Goal: Transaction & Acquisition: Purchase product/service

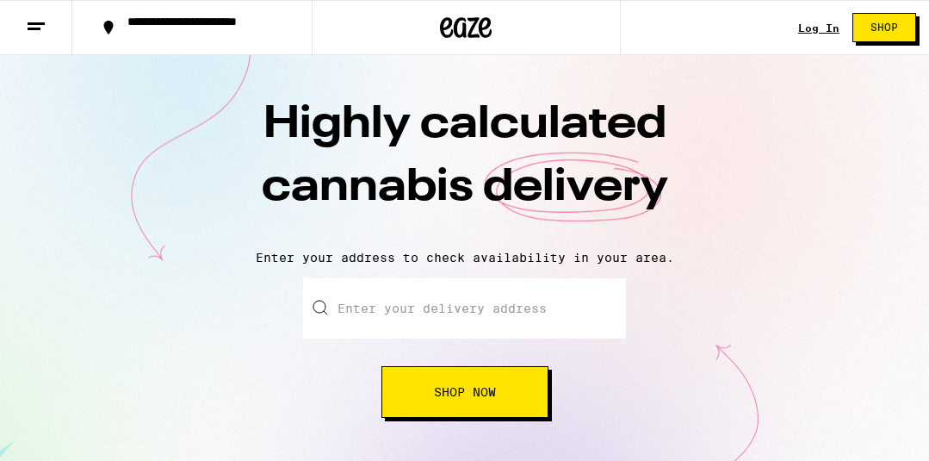
click at [818, 29] on link "Log In" at bounding box center [818, 27] width 41 height 11
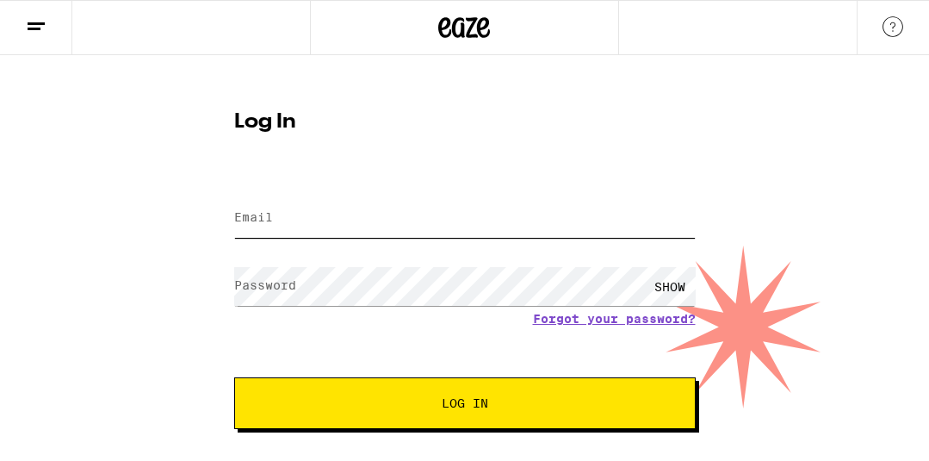
click at [295, 225] on input "Email" at bounding box center [465, 218] width 462 height 39
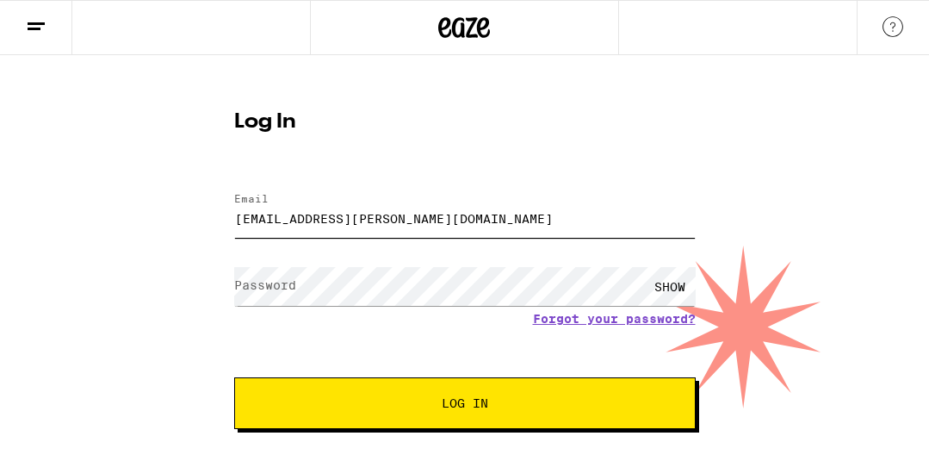
type input "mahua.baral@gmail.com"
click at [402, 417] on button "Log In" at bounding box center [465, 403] width 462 height 52
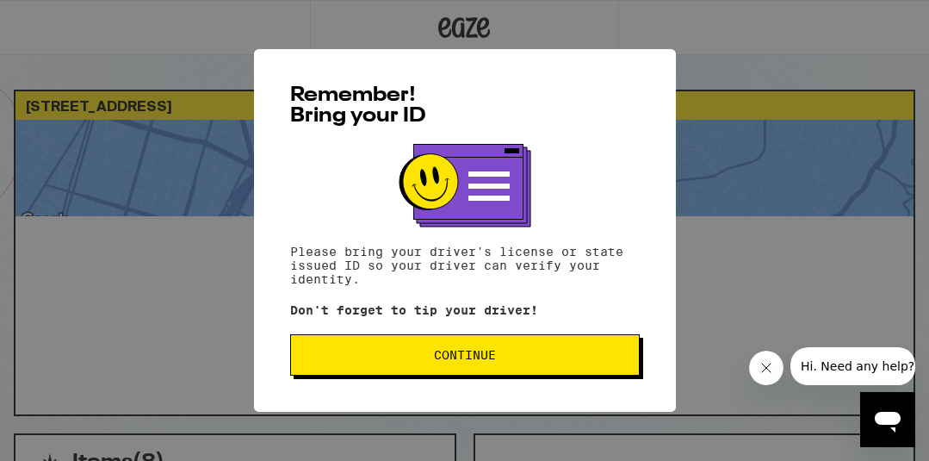
click at [406, 368] on button "Continue" at bounding box center [465, 354] width 350 height 41
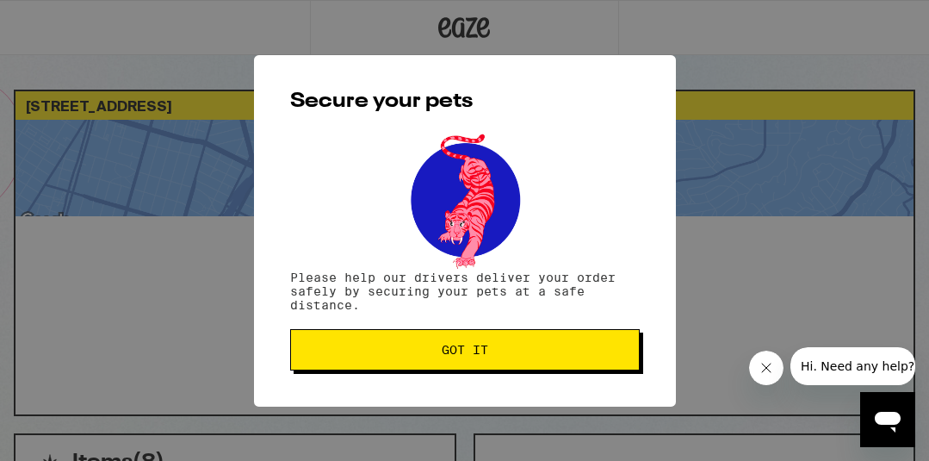
click at [406, 368] on button "Got it" at bounding box center [465, 349] width 350 height 41
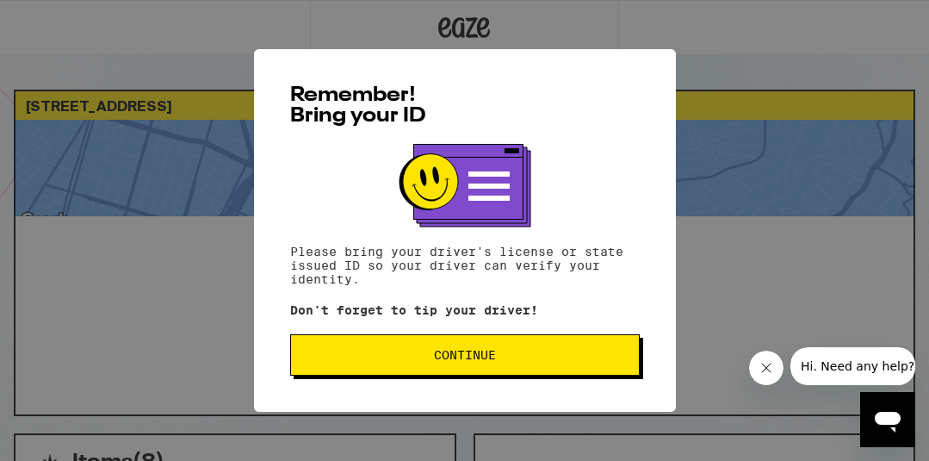
click at [431, 358] on span "Continue" at bounding box center [465, 355] width 320 height 12
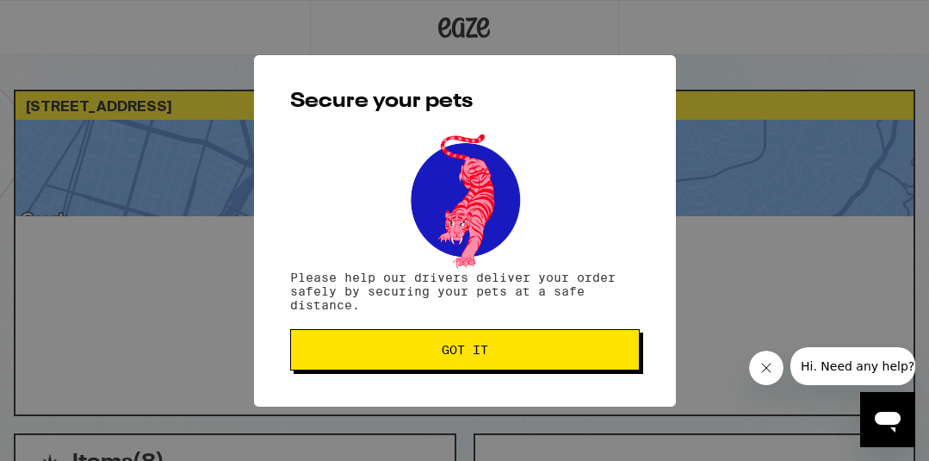
click at [390, 355] on span "Got it" at bounding box center [465, 350] width 320 height 12
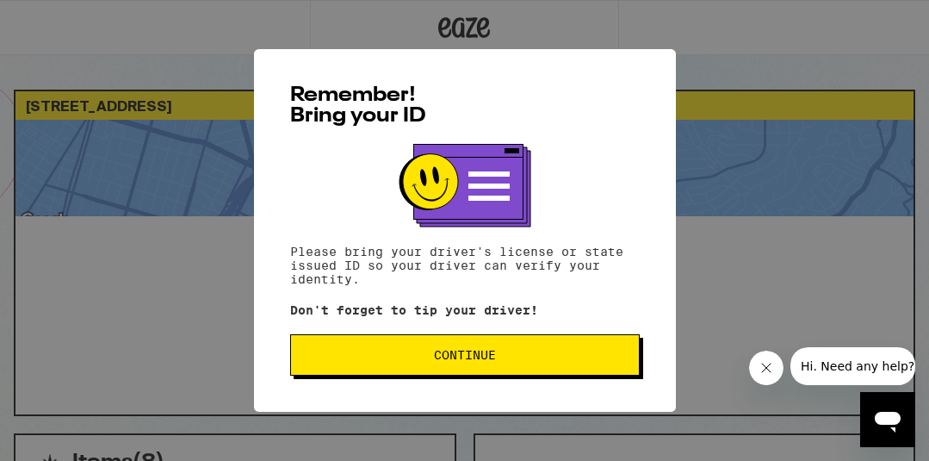
click at [474, 370] on button "Continue" at bounding box center [465, 354] width 350 height 41
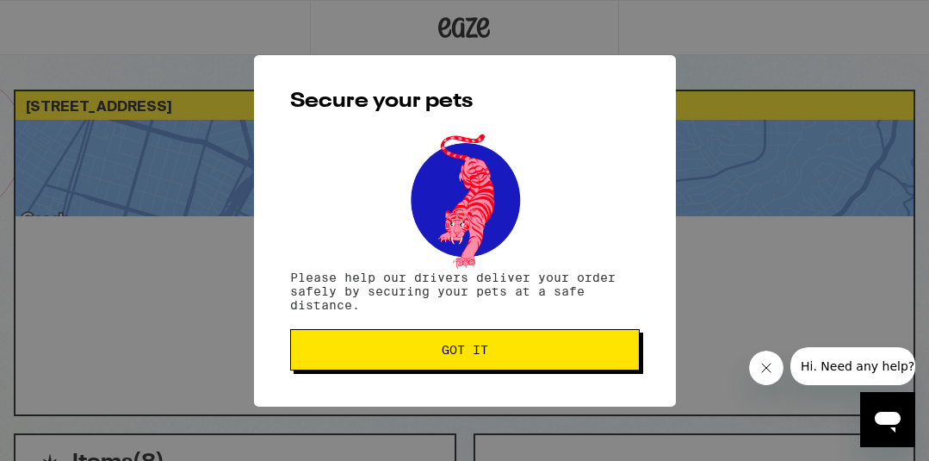
click at [474, 370] on button "Got it" at bounding box center [465, 349] width 350 height 41
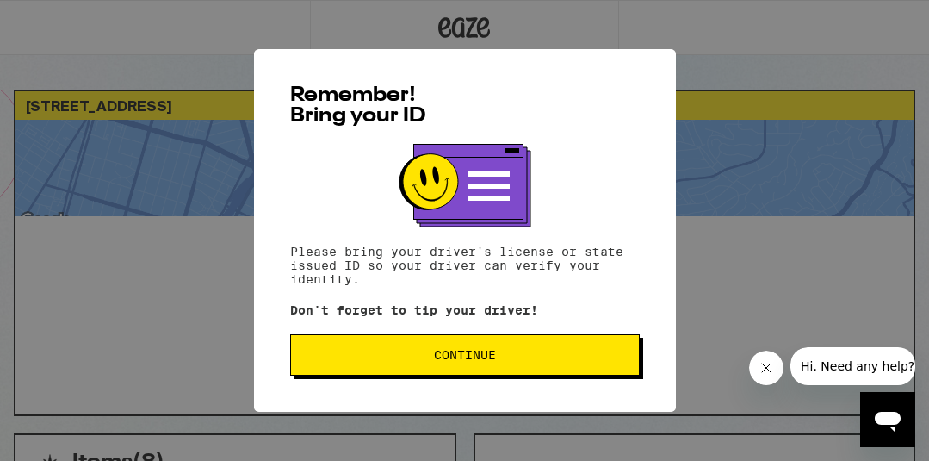
click at [338, 350] on button "Continue" at bounding box center [465, 354] width 350 height 41
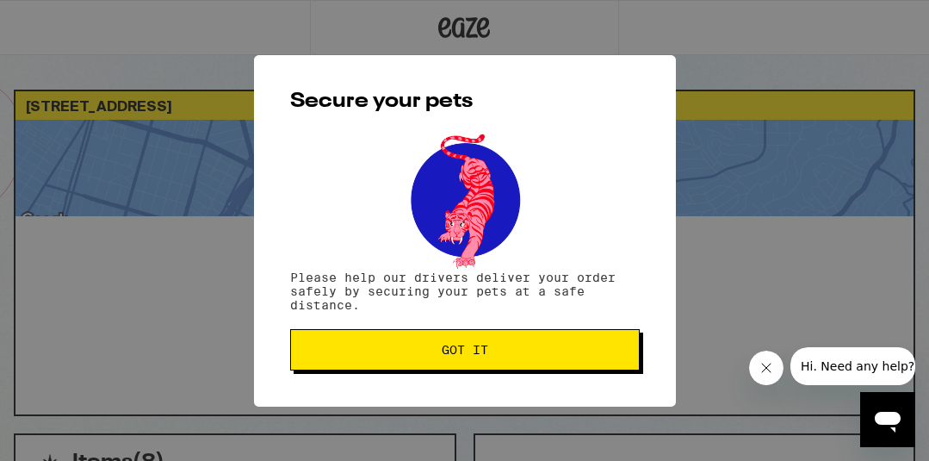
click at [338, 350] on span "Got it" at bounding box center [465, 350] width 320 height 12
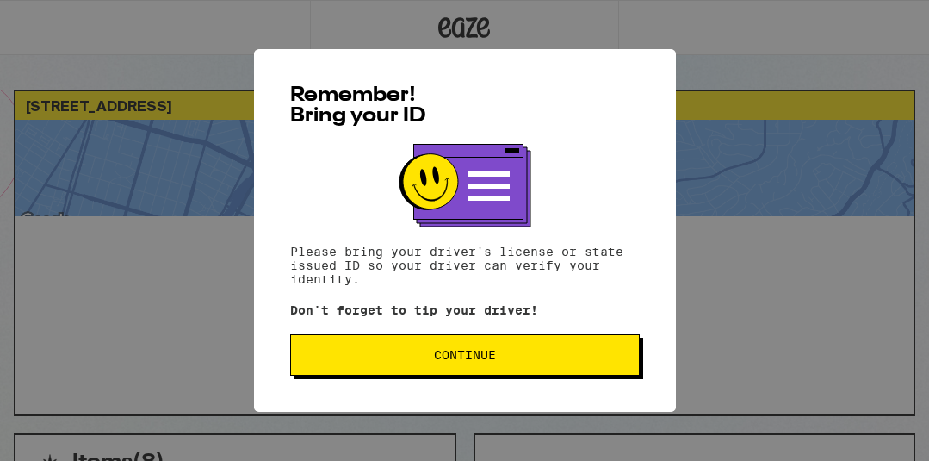
click at [470, 357] on span "Continue" at bounding box center [465, 355] width 62 height 12
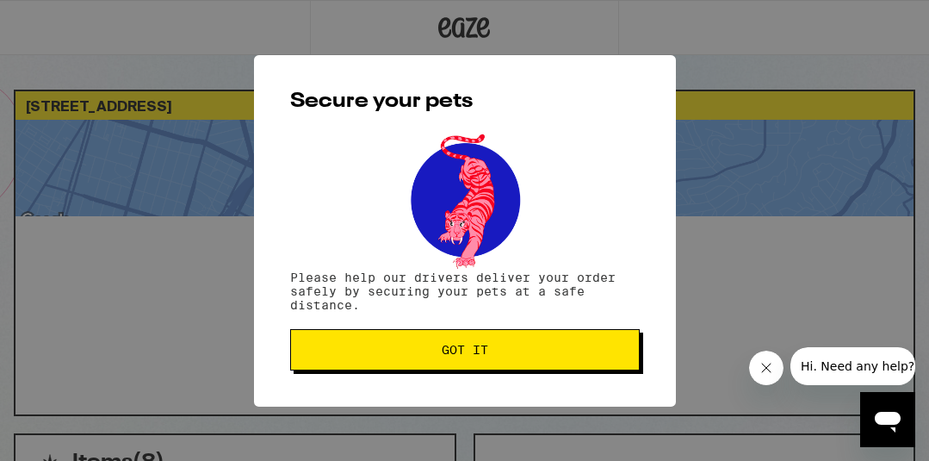
click at [470, 356] on span "Got it" at bounding box center [465, 350] width 47 height 12
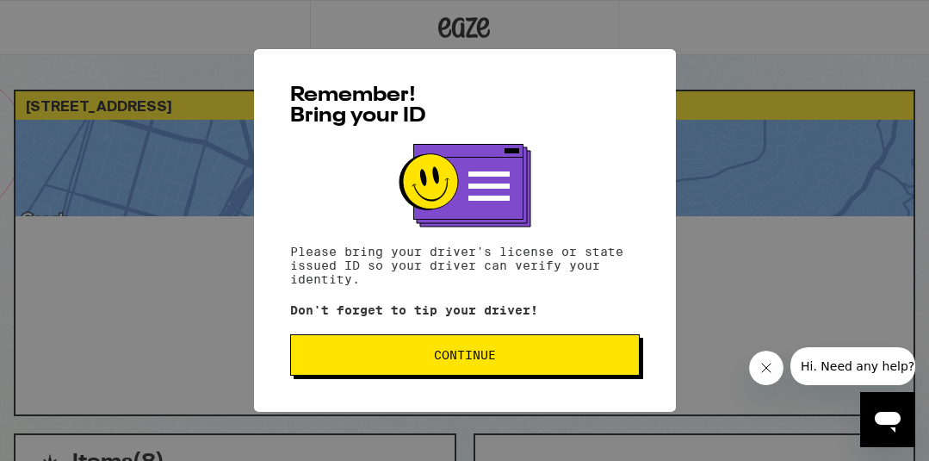
click at [386, 367] on button "Continue" at bounding box center [465, 354] width 350 height 41
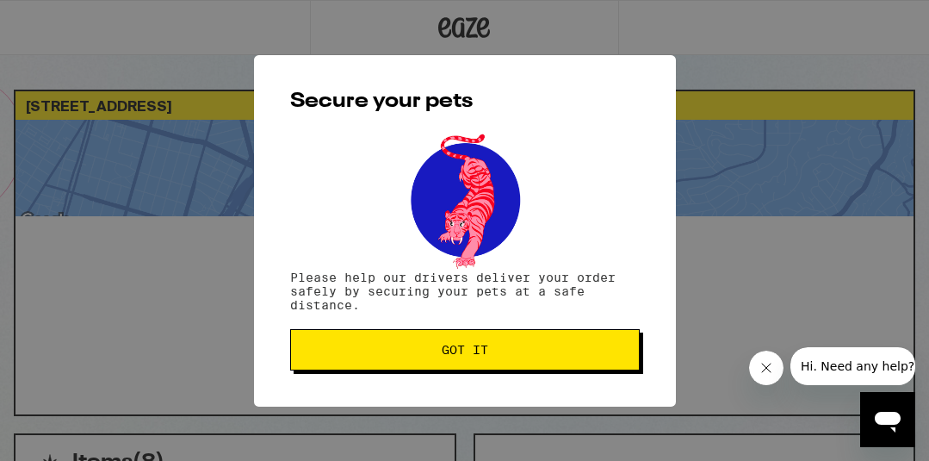
click at [386, 367] on button "Got it" at bounding box center [465, 349] width 350 height 41
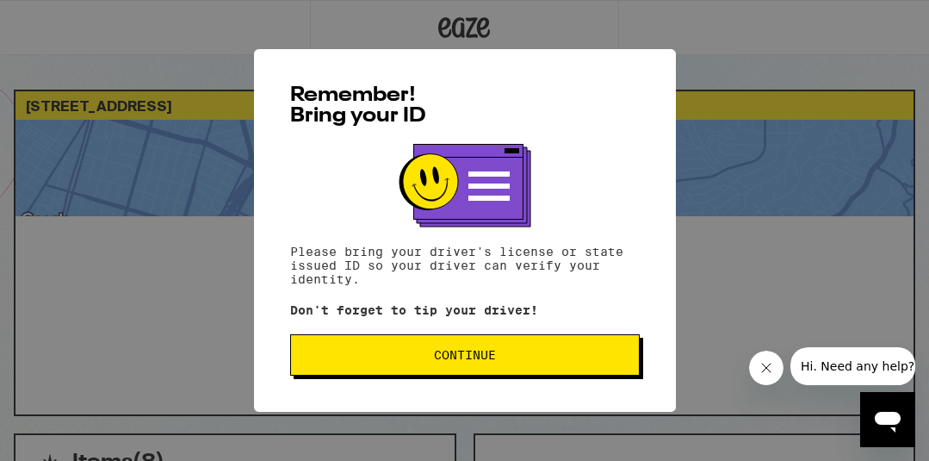
click at [431, 372] on button "Continue" at bounding box center [465, 354] width 350 height 41
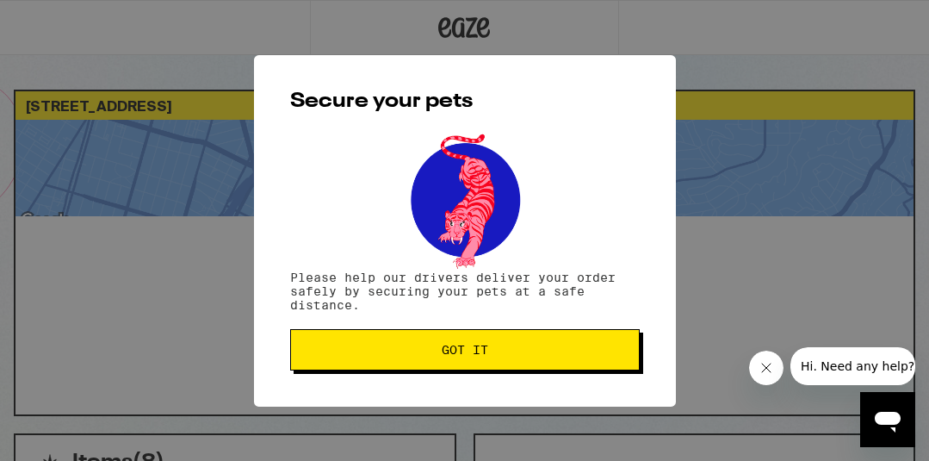
click at [431, 365] on button "Got it" at bounding box center [465, 349] width 350 height 41
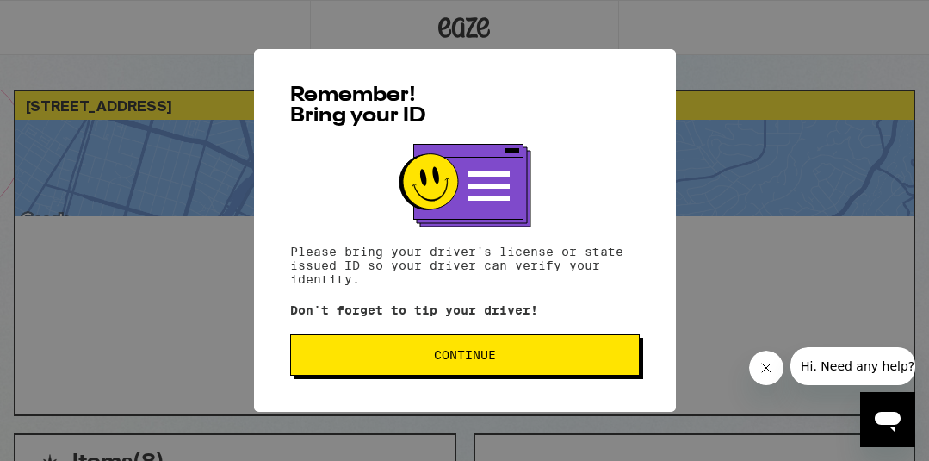
click at [374, 350] on button "Continue" at bounding box center [465, 354] width 350 height 41
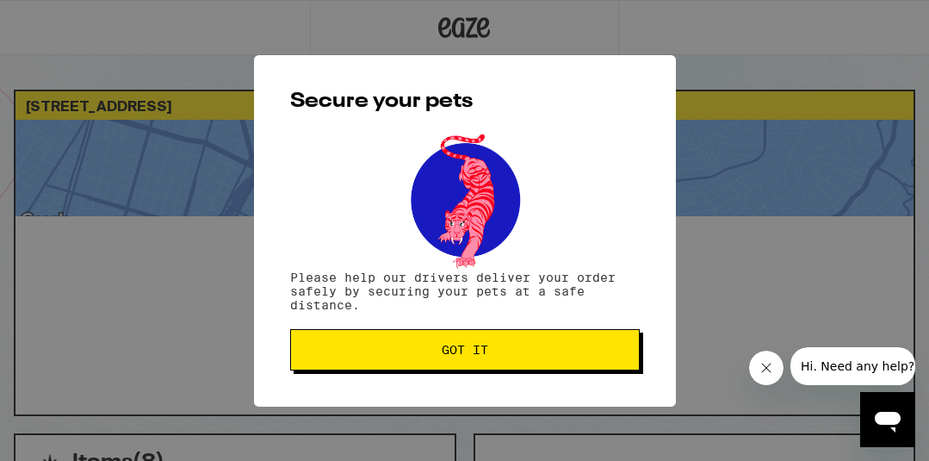
click at [374, 350] on span "Got it" at bounding box center [465, 350] width 320 height 12
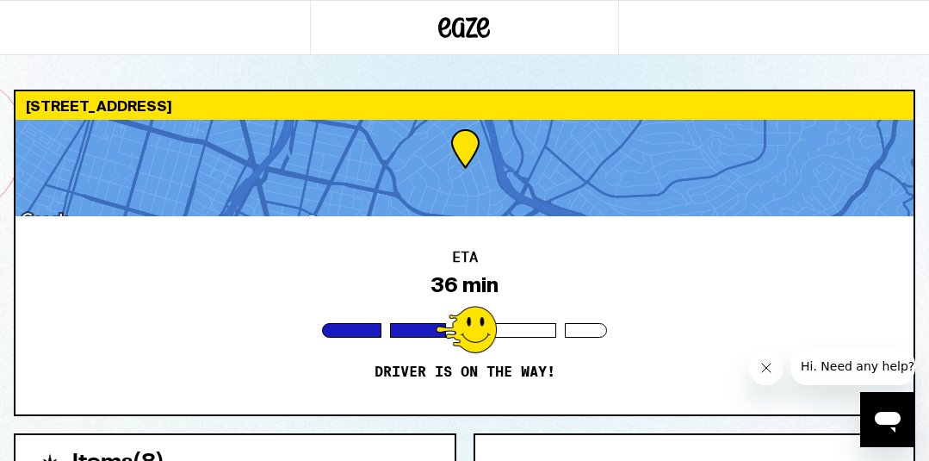
click at [176, 331] on div "ETA 36 min Driver is on the way!" at bounding box center [465, 315] width 898 height 198
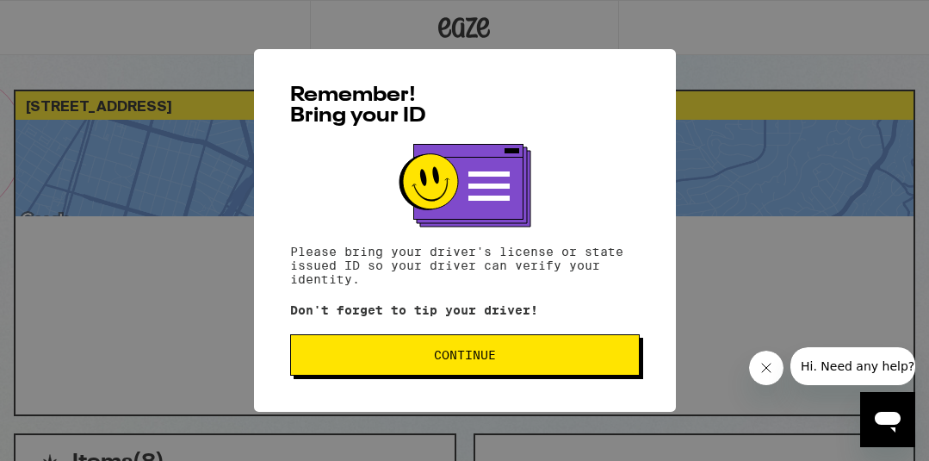
click at [429, 348] on button "Continue" at bounding box center [465, 354] width 350 height 41
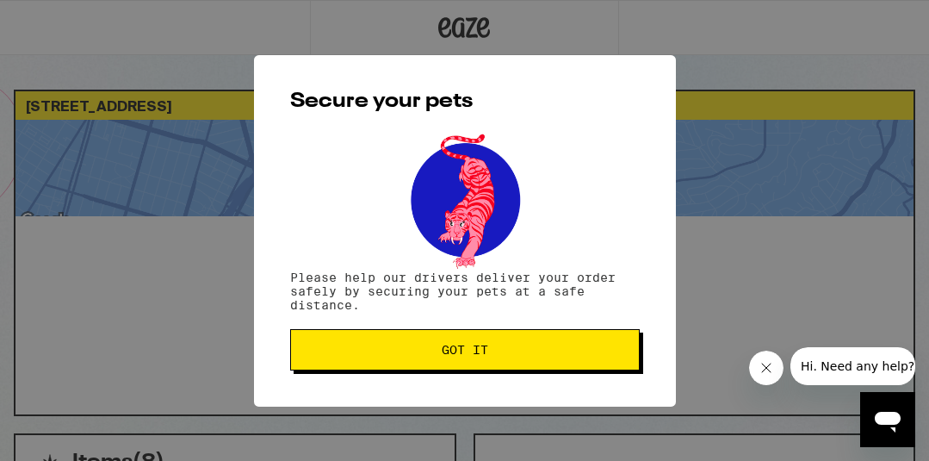
click at [429, 348] on span "Got it" at bounding box center [465, 350] width 320 height 12
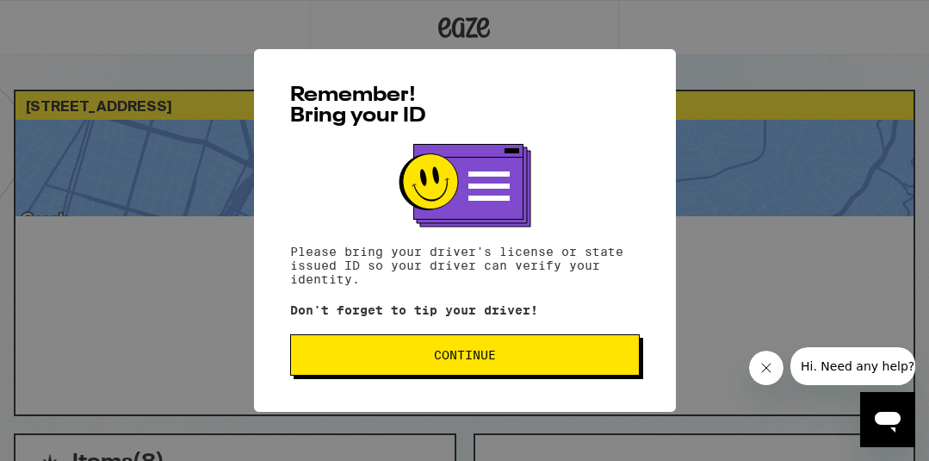
click at [440, 353] on span "Continue" at bounding box center [465, 355] width 62 height 12
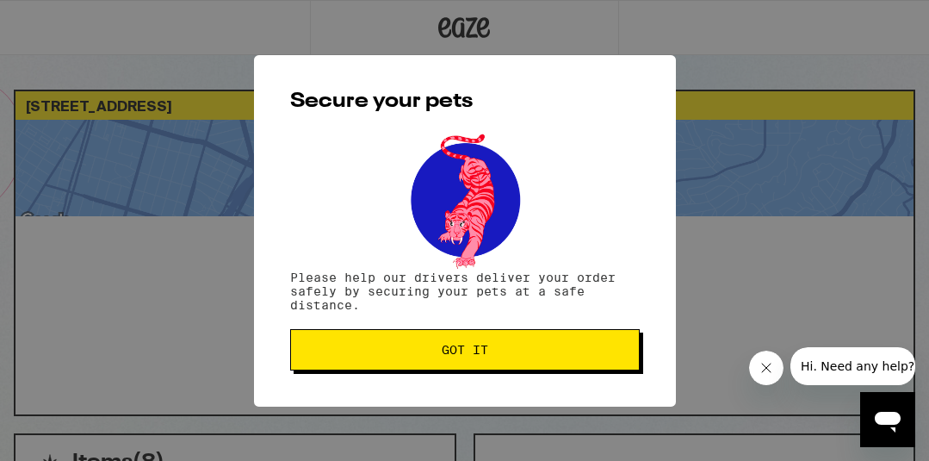
click at [442, 353] on span "Got it" at bounding box center [465, 350] width 47 height 12
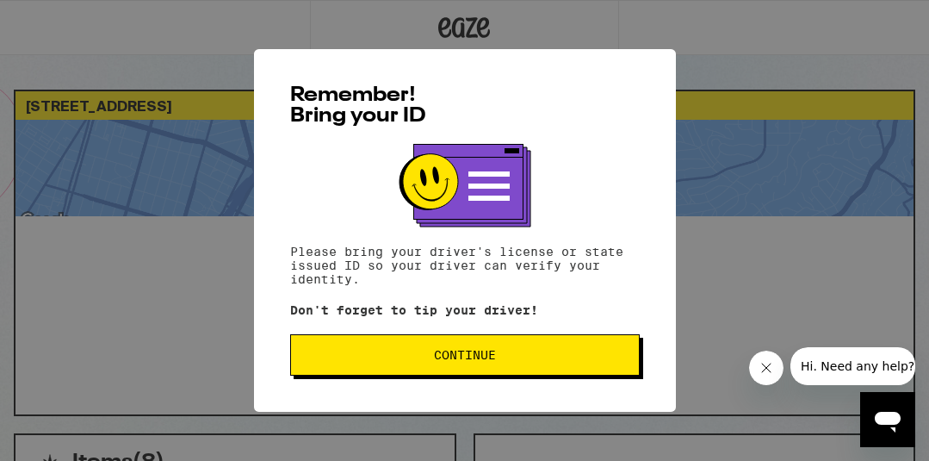
click at [513, 371] on button "Continue" at bounding box center [465, 354] width 350 height 41
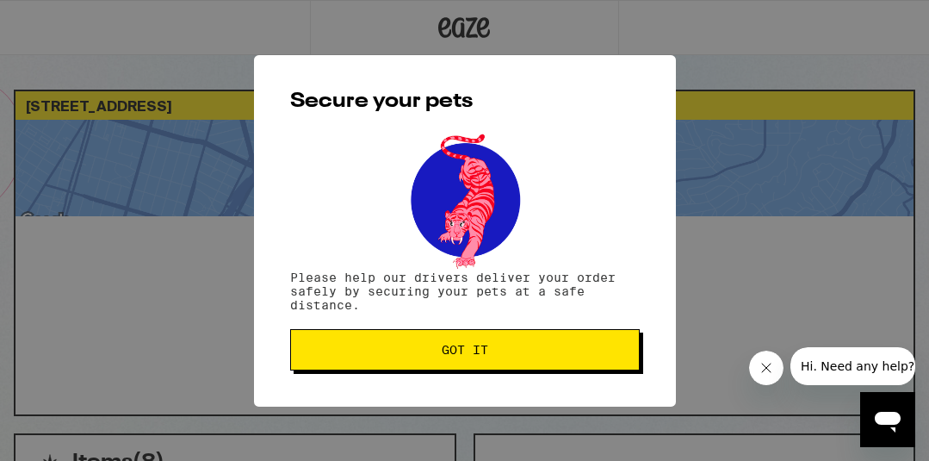
click at [513, 370] on button "Got it" at bounding box center [465, 349] width 350 height 41
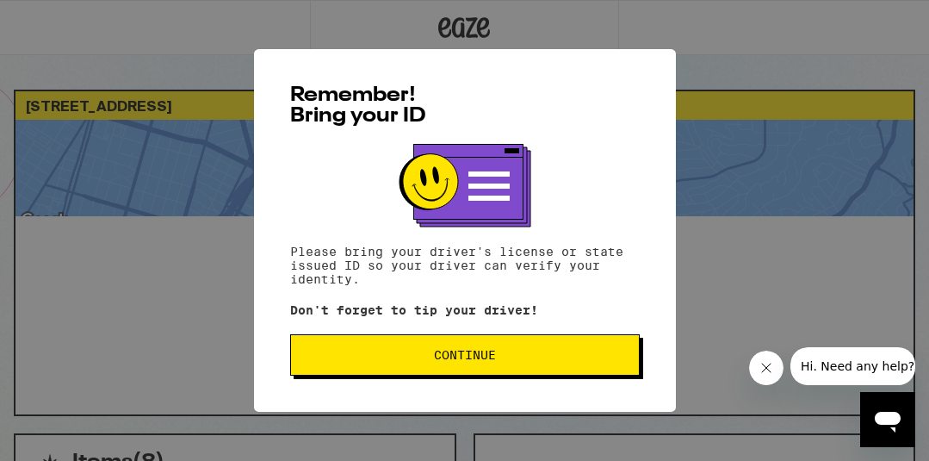
click at [414, 355] on span "Continue" at bounding box center [465, 355] width 320 height 12
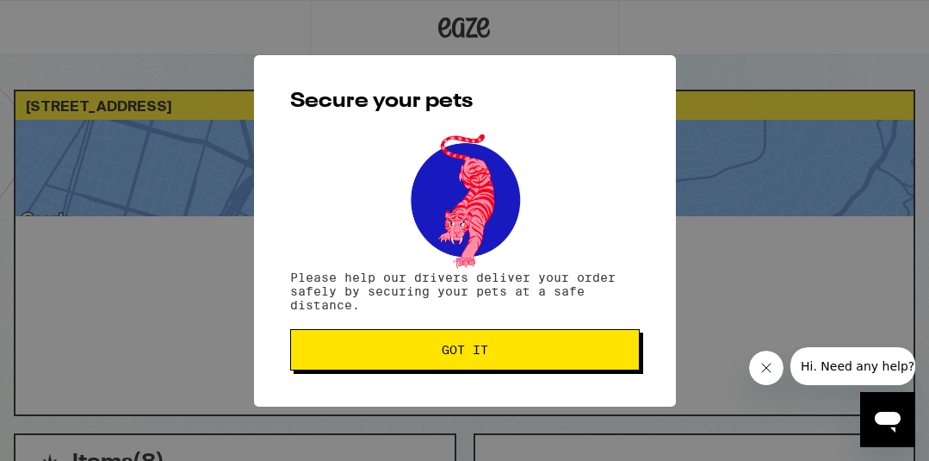
click at [414, 355] on span "Got it" at bounding box center [465, 350] width 320 height 12
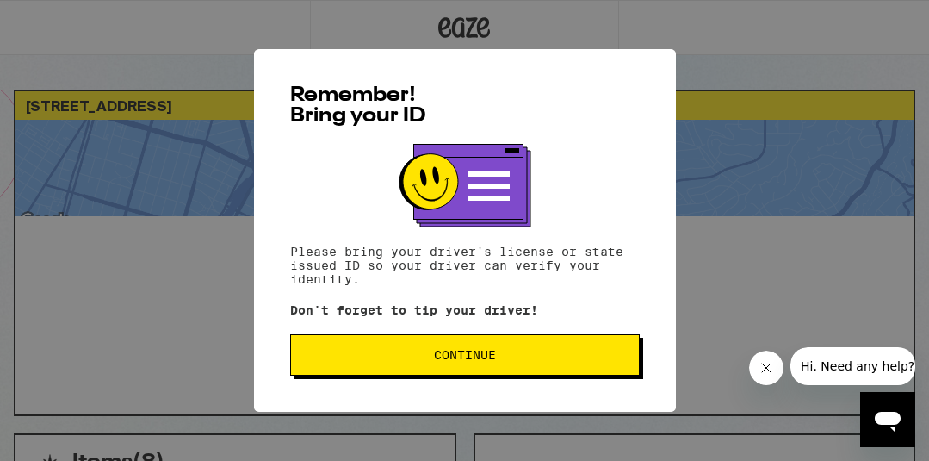
click at [442, 355] on span "Continue" at bounding box center [465, 355] width 62 height 12
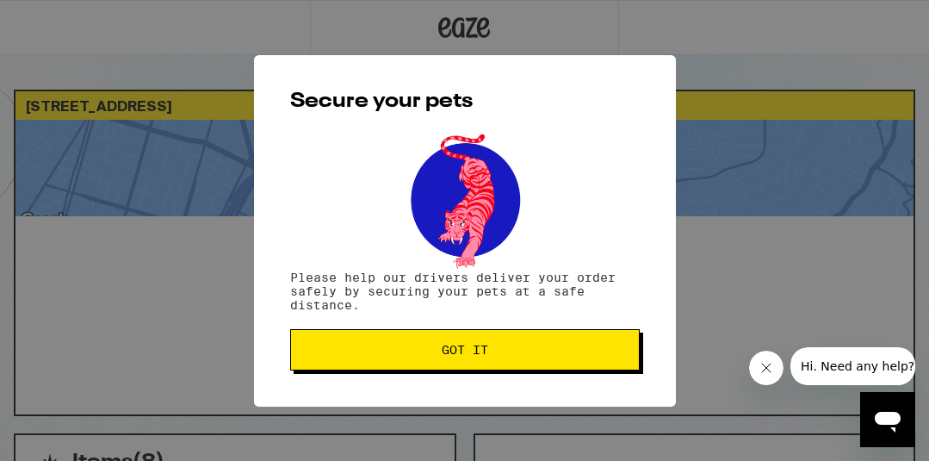
click at [341, 363] on button "Got it" at bounding box center [465, 349] width 350 height 41
